Goal: Check status: Verify the current state of an ongoing process or item

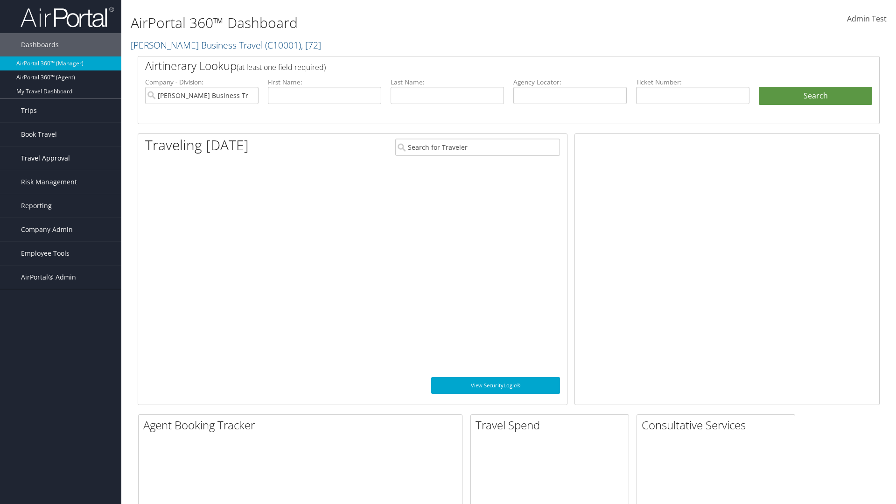
click at [61, 158] on span "Travel Approval" at bounding box center [45, 157] width 49 height 23
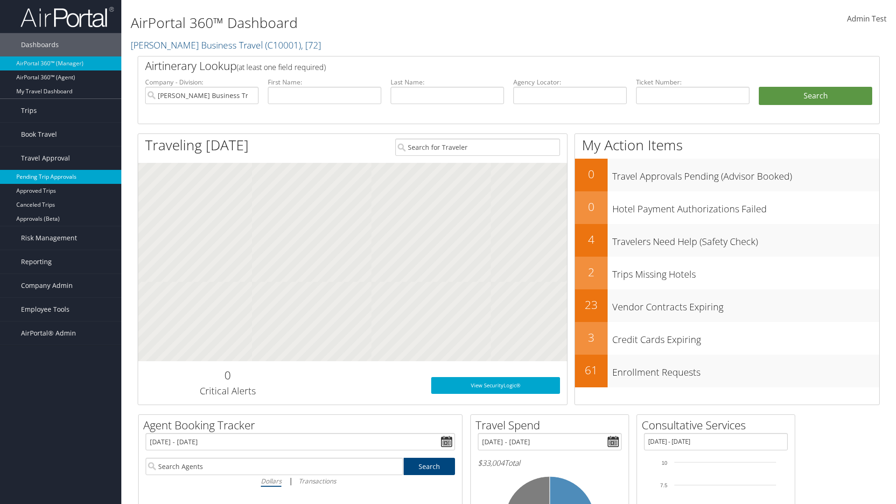
click at [61, 177] on link "Pending Trip Approvals" at bounding box center [60, 177] width 121 height 14
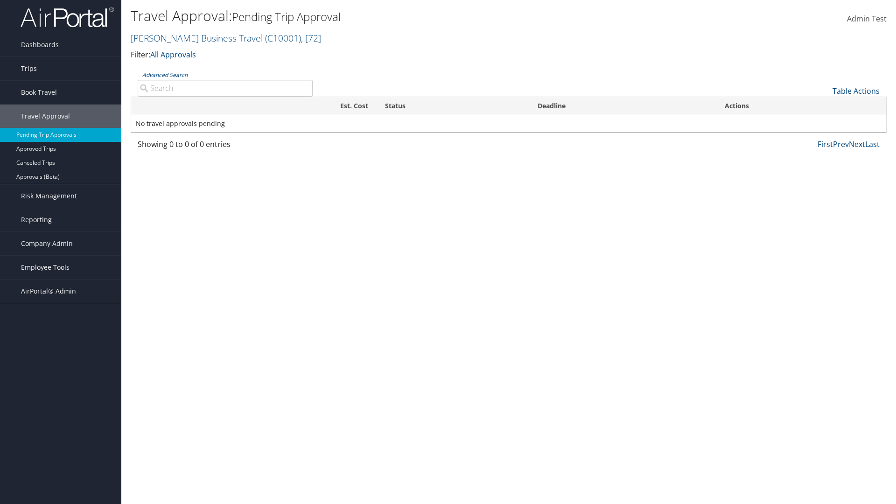
click at [165, 75] on link "Advanced Search" at bounding box center [164, 75] width 45 height 8
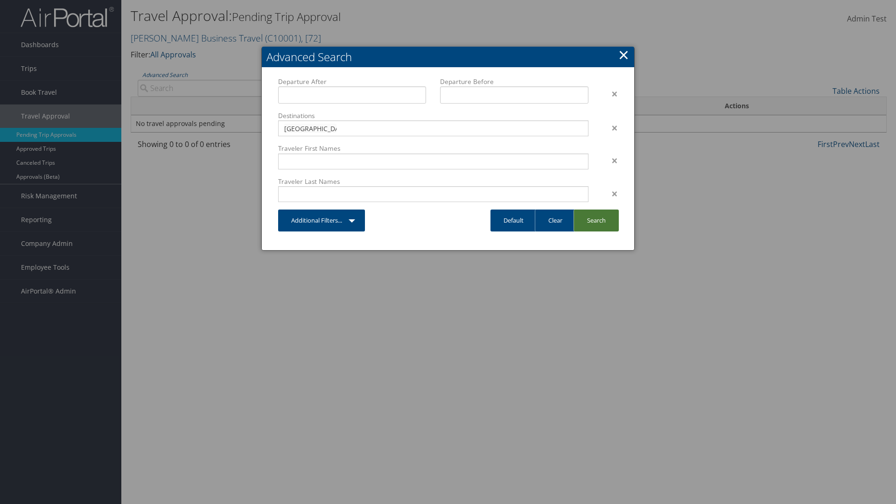
type input "[GEOGRAPHIC_DATA]"
click at [596, 220] on link "Search" at bounding box center [595, 220] width 45 height 22
type input "Long Beach"
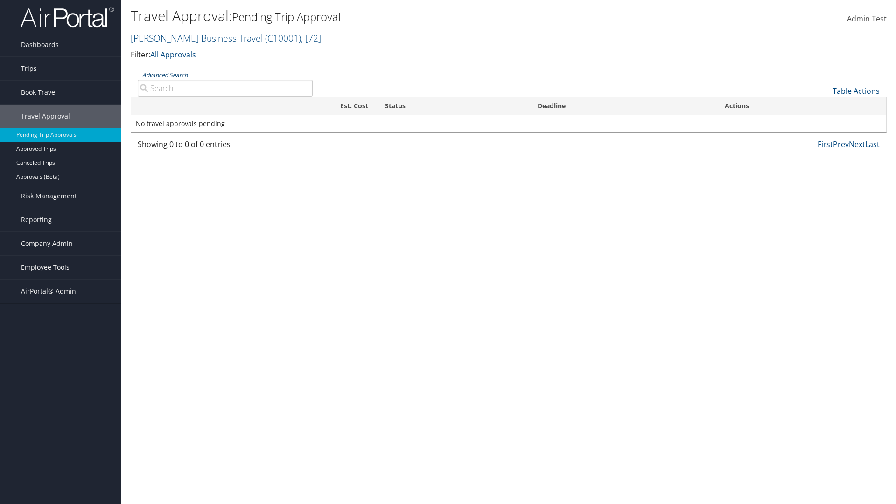
click at [165, 75] on link "Advanced Search" at bounding box center [164, 75] width 45 height 8
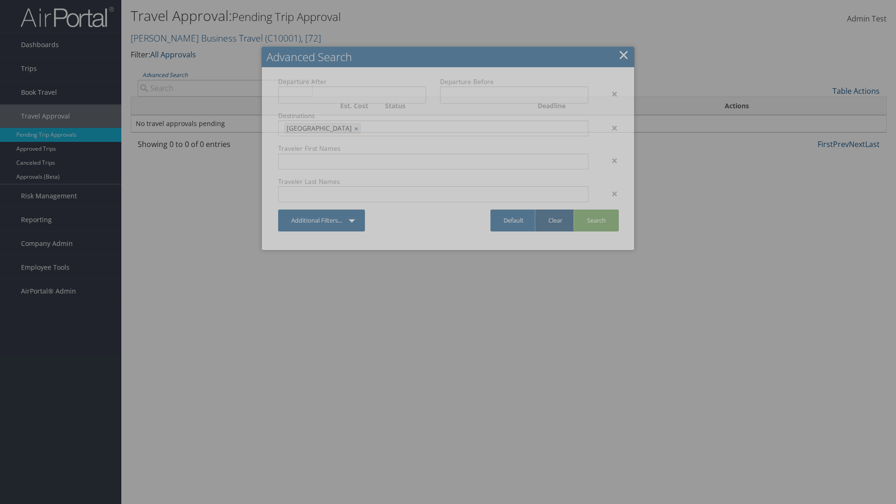
click at [555, 220] on link "Clear" at bounding box center [555, 220] width 41 height 22
click at [623, 55] on link "×" at bounding box center [623, 54] width 11 height 19
